Goal: Find specific page/section: Find specific page/section

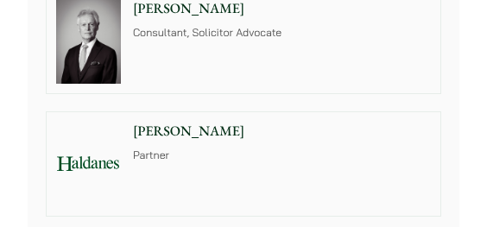
scroll to position [1468, 0]
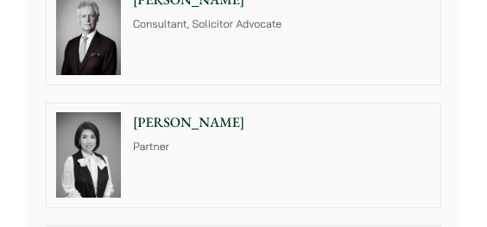
click at [223, 140] on p "Partner" at bounding box center [282, 148] width 298 height 16
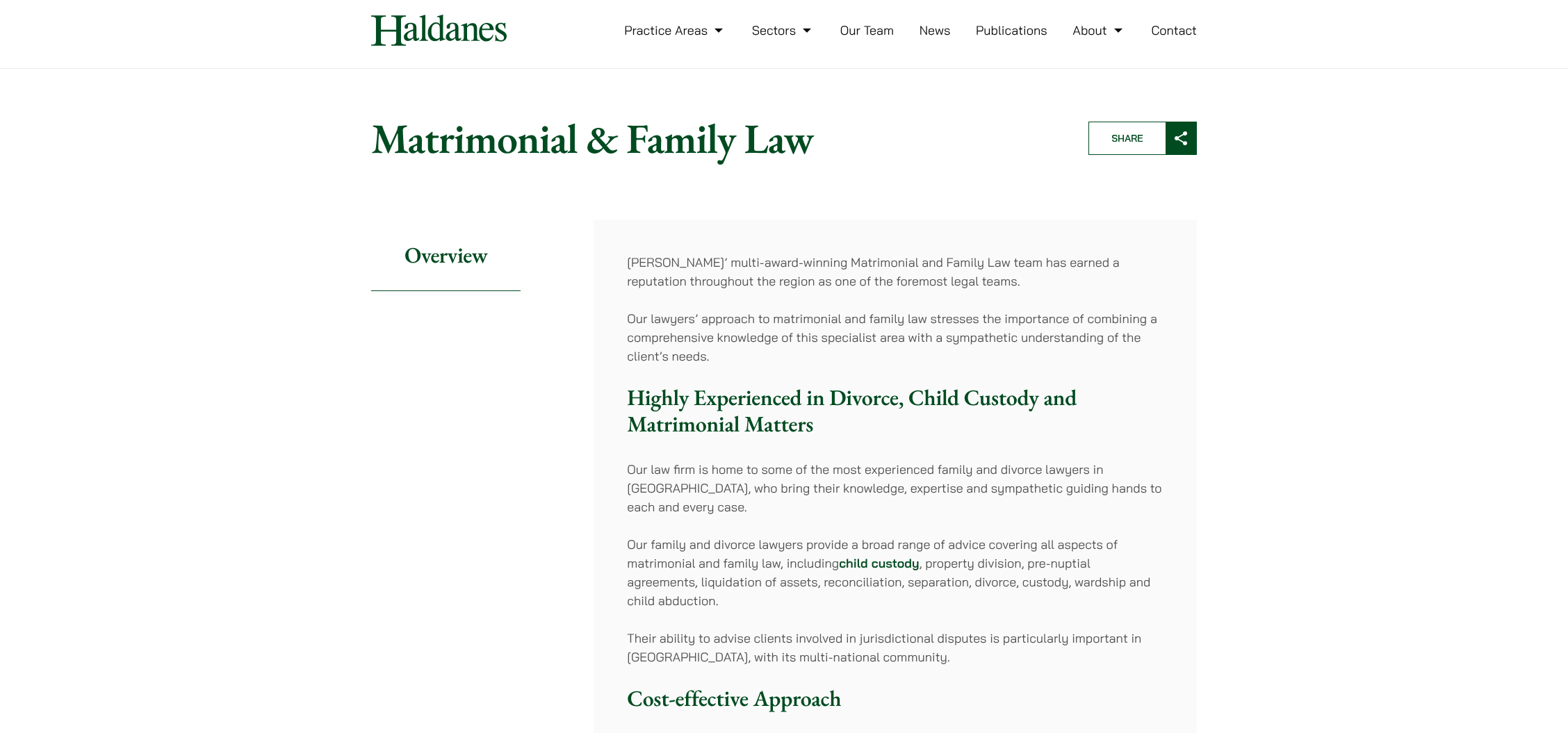
scroll to position [0, 0]
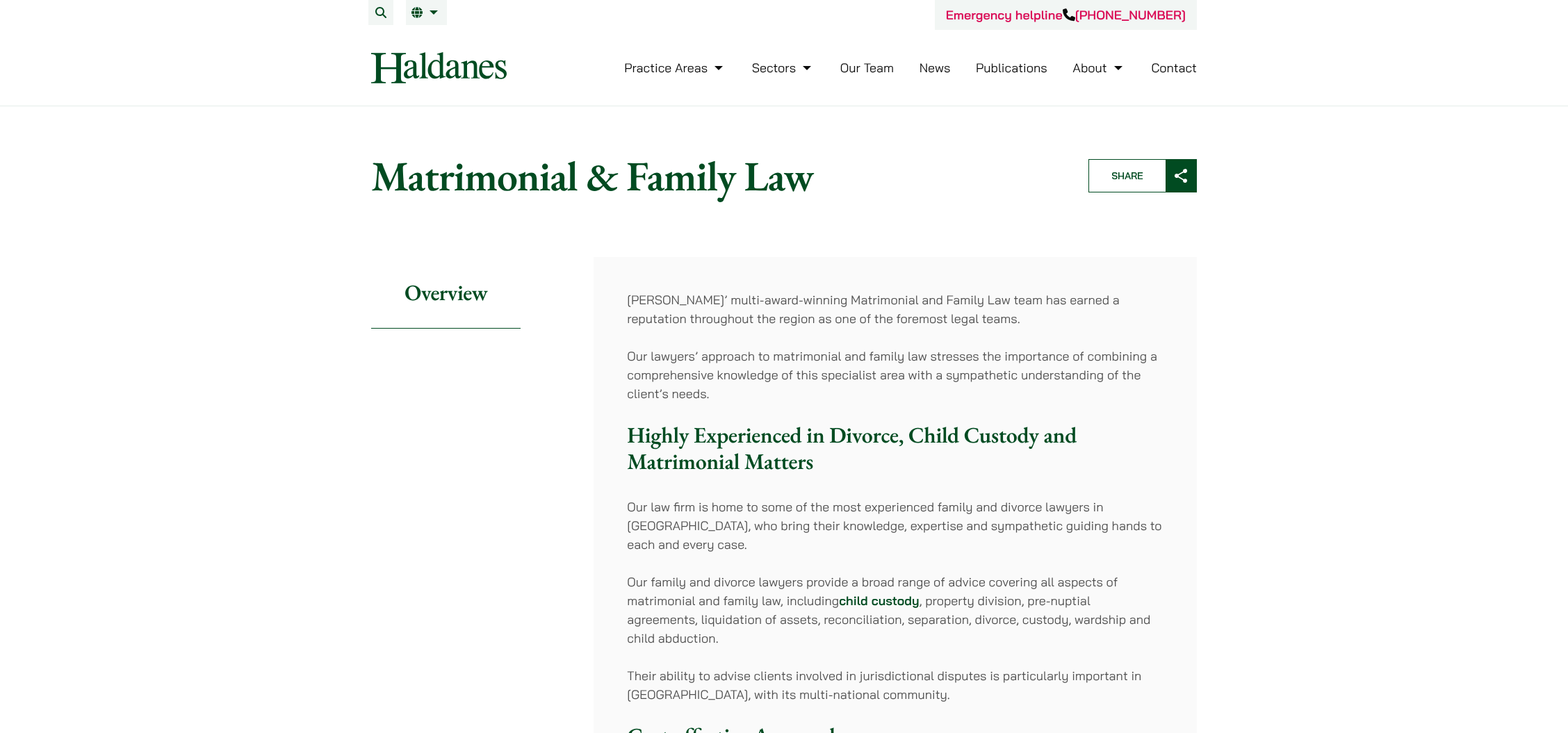
click at [889, 67] on link "Our Team" at bounding box center [867, 68] width 53 height 16
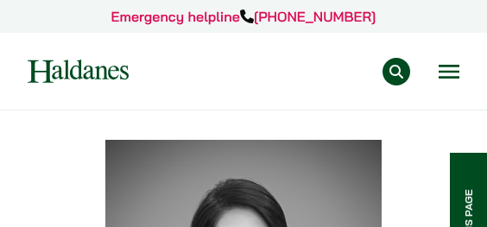
click at [447, 74] on button "Open menu" at bounding box center [449, 72] width 21 height 14
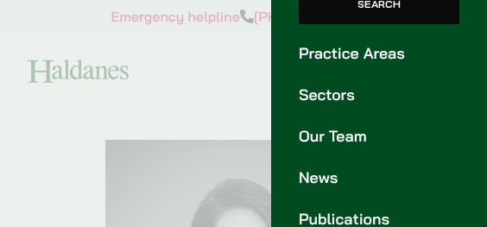
scroll to position [137, 0]
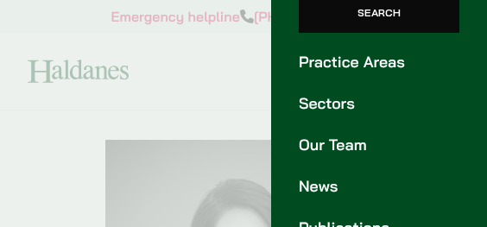
click at [218, 78] on div at bounding box center [243, 113] width 487 height 227
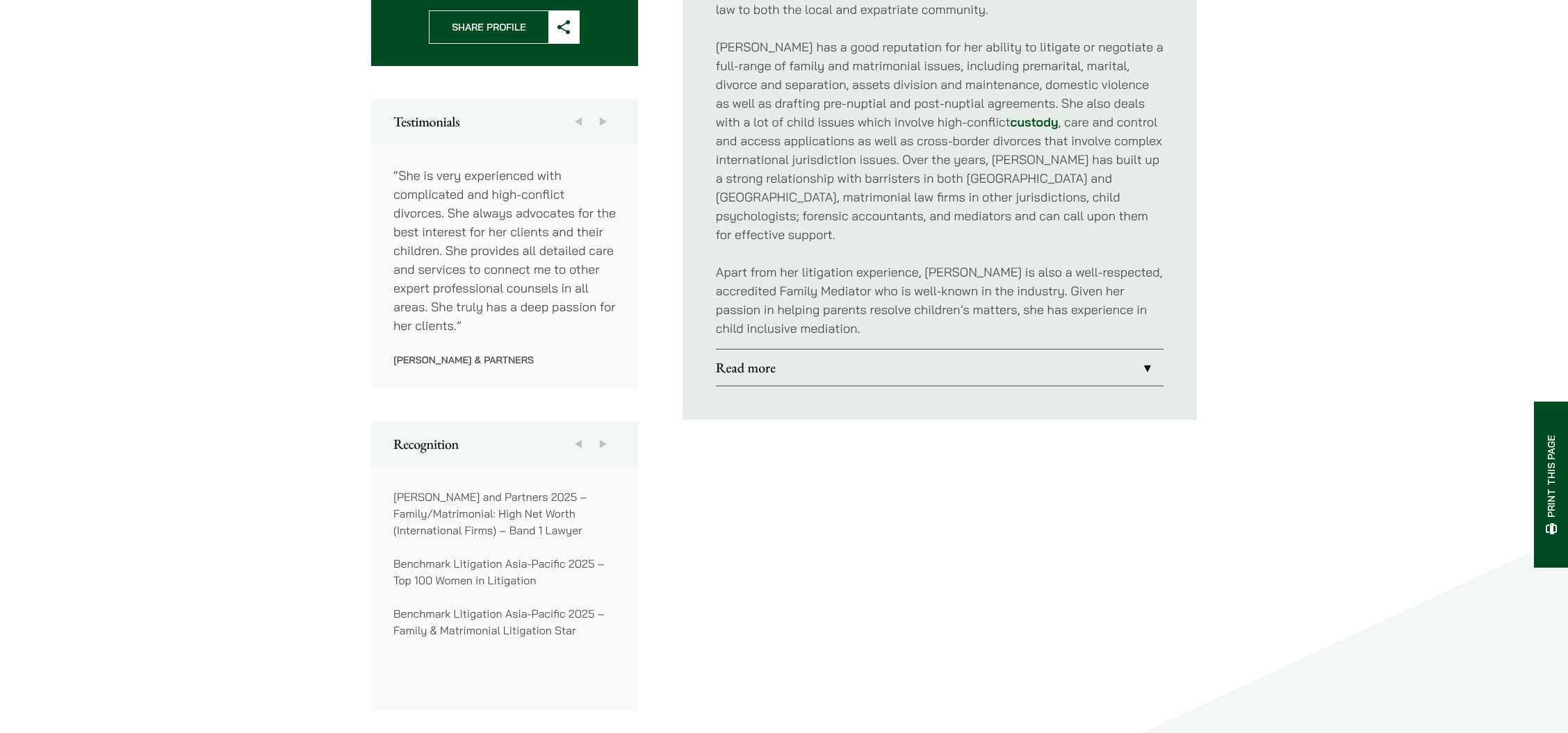
scroll to position [731, 0]
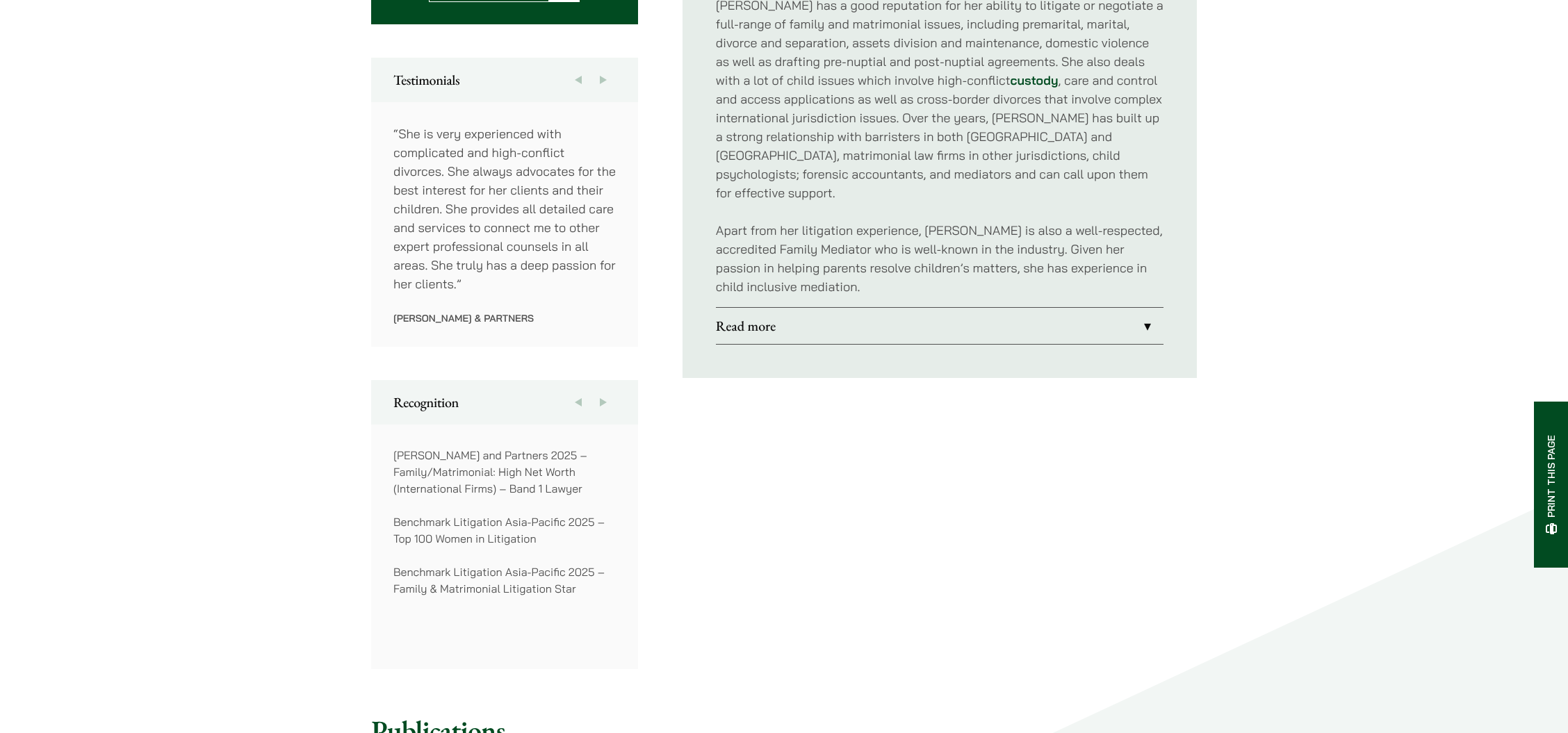
click at [391, 182] on button "Next" at bounding box center [603, 402] width 25 height 44
click at [391, 182] on button "Previous" at bounding box center [578, 402] width 25 height 44
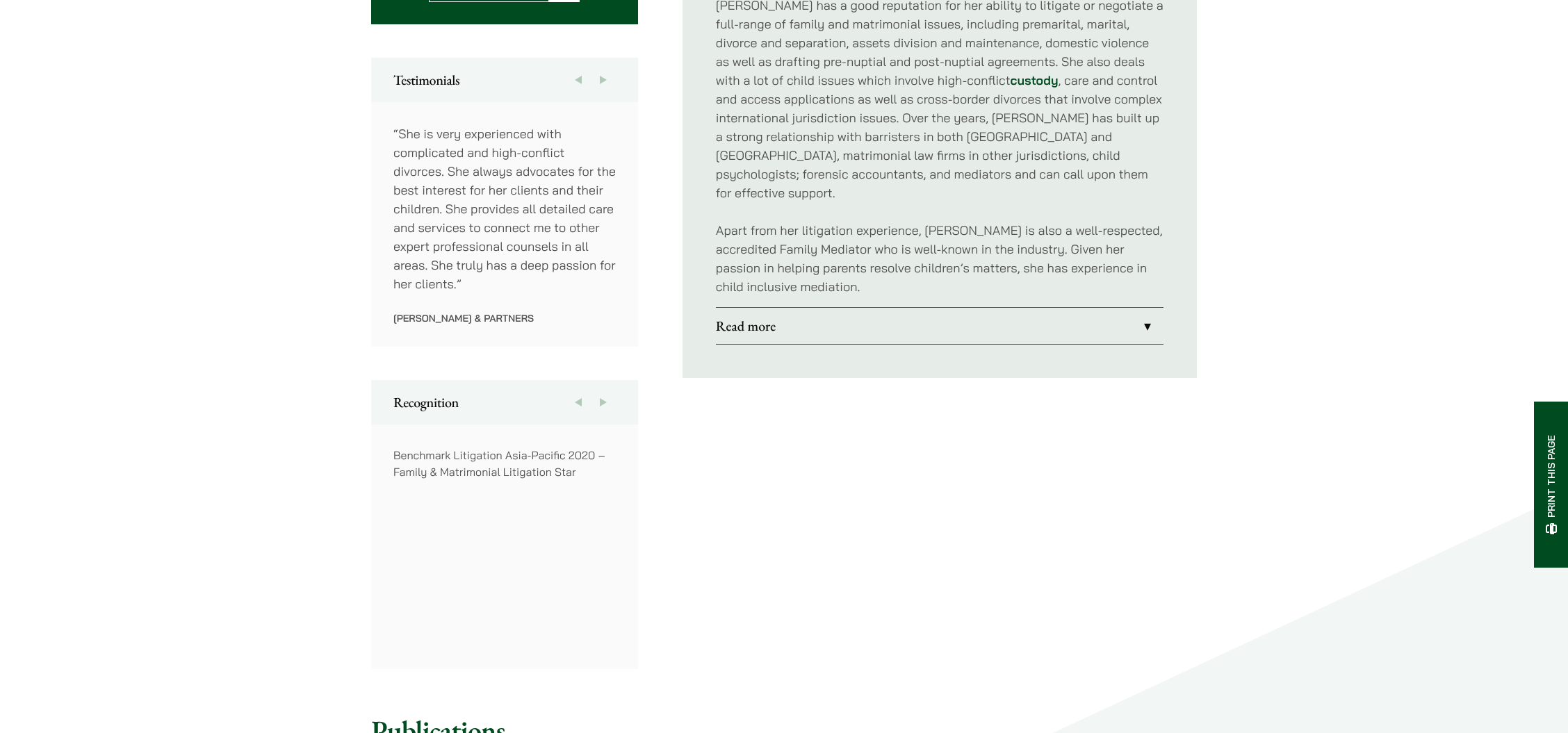
click at [391, 182] on button "Next" at bounding box center [603, 402] width 25 height 44
drag, startPoint x: 431, startPoint y: 405, endPoint x: 1322, endPoint y: 642, distance: 922.0
click at [391, 182] on div "Home » Lawyers » [PERSON_NAME] [PERSON_NAME] Partner Practice Areas Matrimonial…" at bounding box center [784, 226] width 1568 height 1703
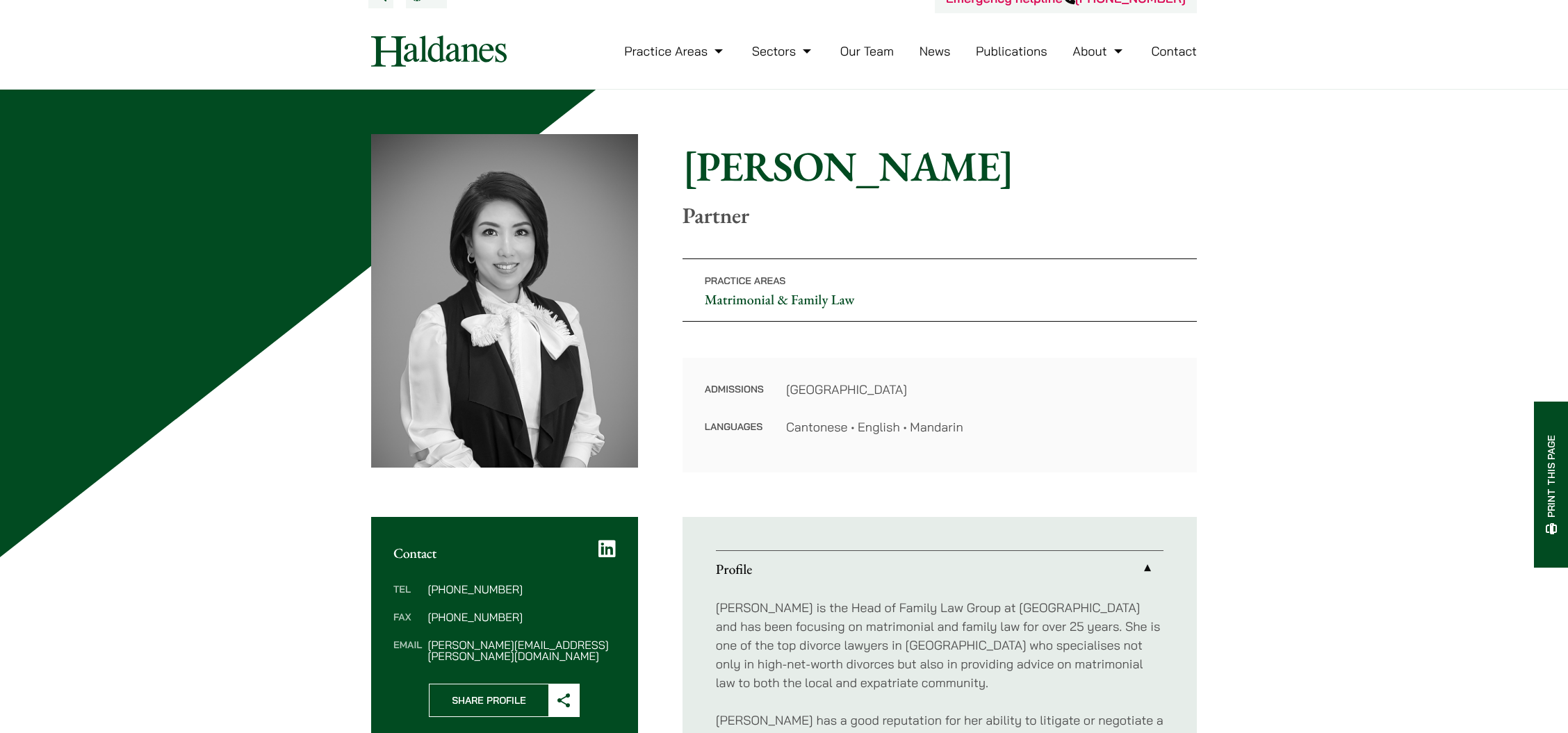
scroll to position [0, 0]
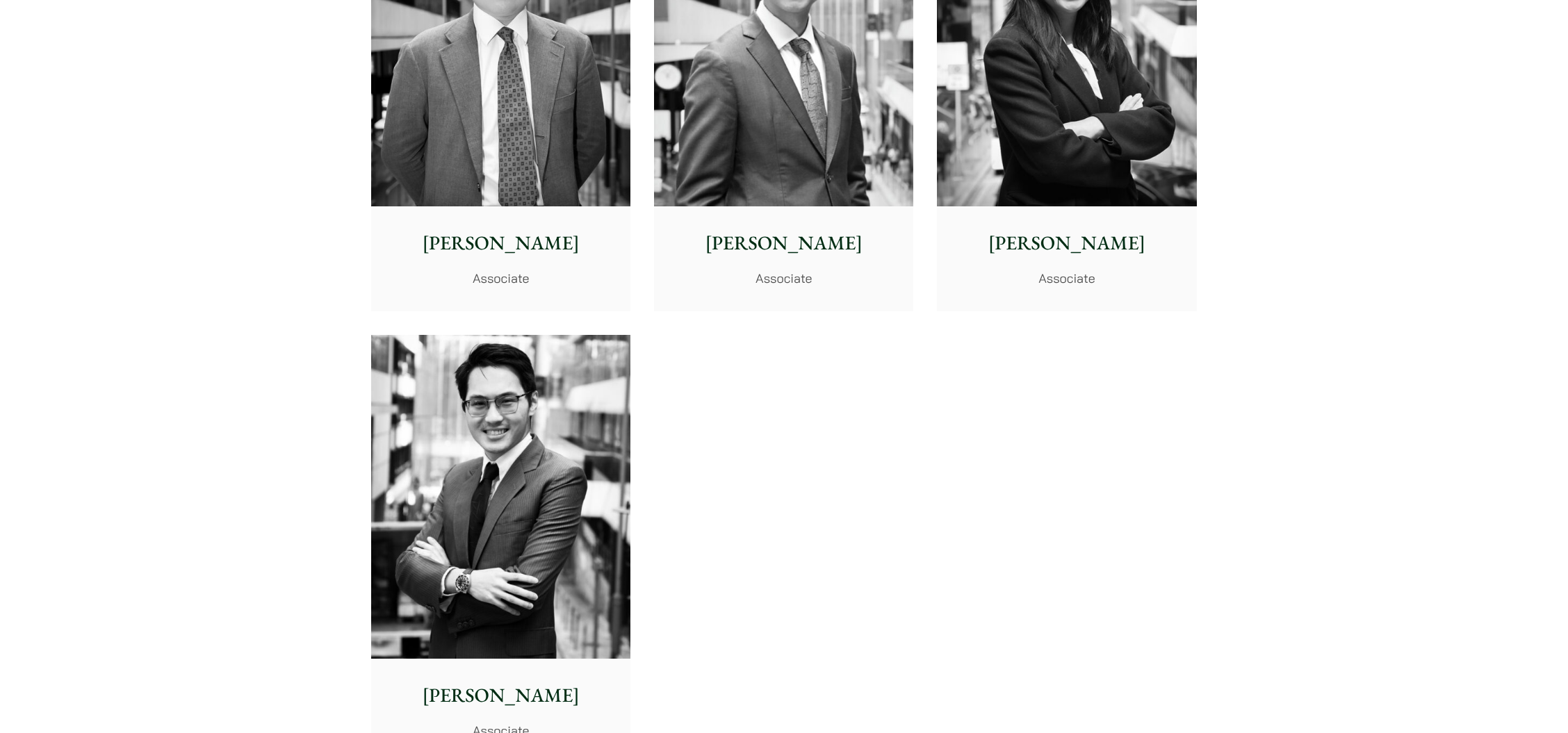
scroll to position [5373, 0]
